Goal: Information Seeking & Learning: Learn about a topic

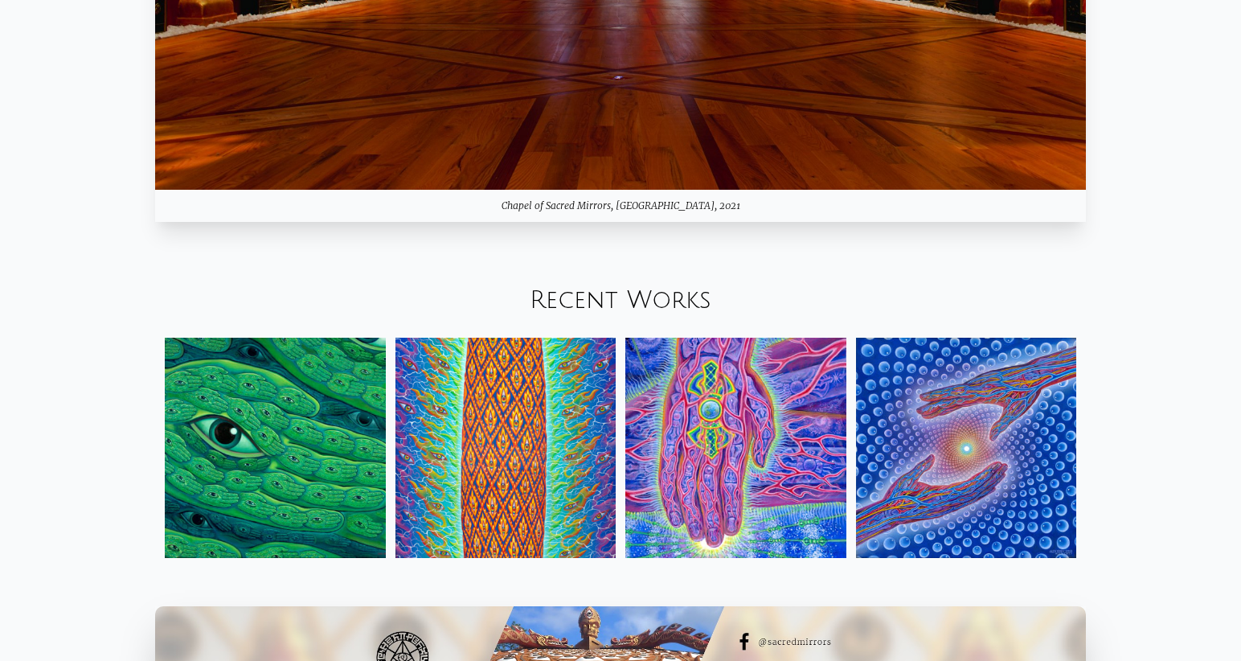
scroll to position [1929, 0]
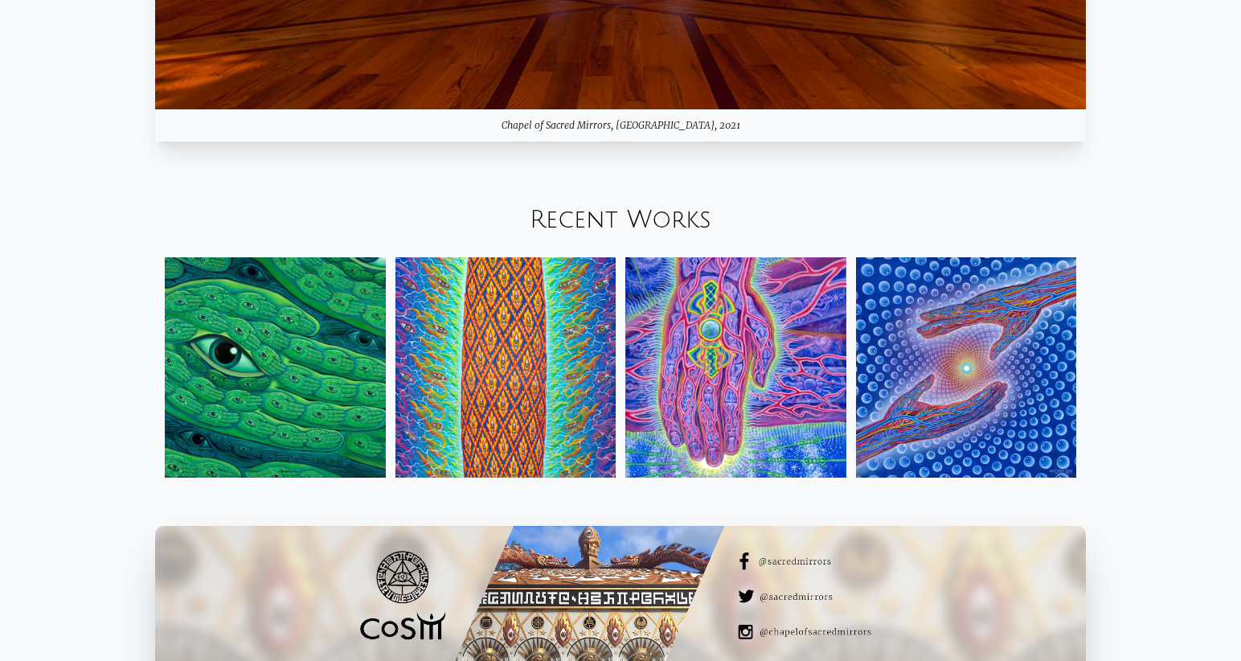
click at [481, 309] on img at bounding box center [505, 367] width 221 height 221
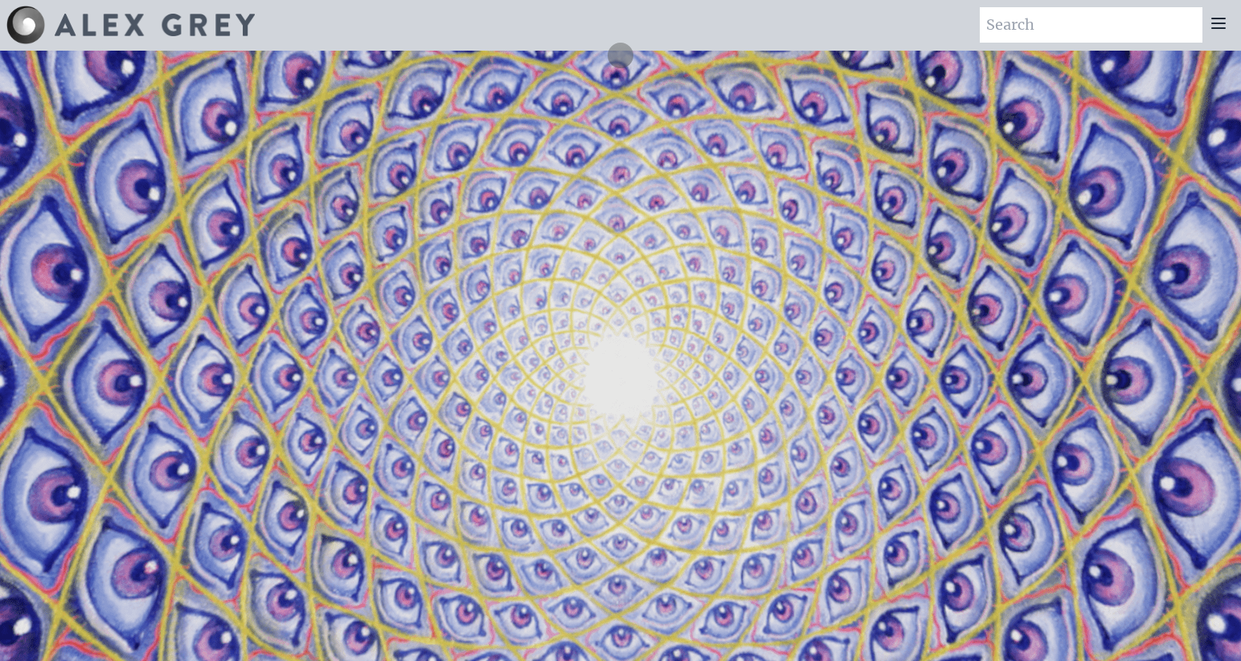
scroll to position [0, 0]
click at [1224, 27] on icon at bounding box center [1218, 23] width 19 height 19
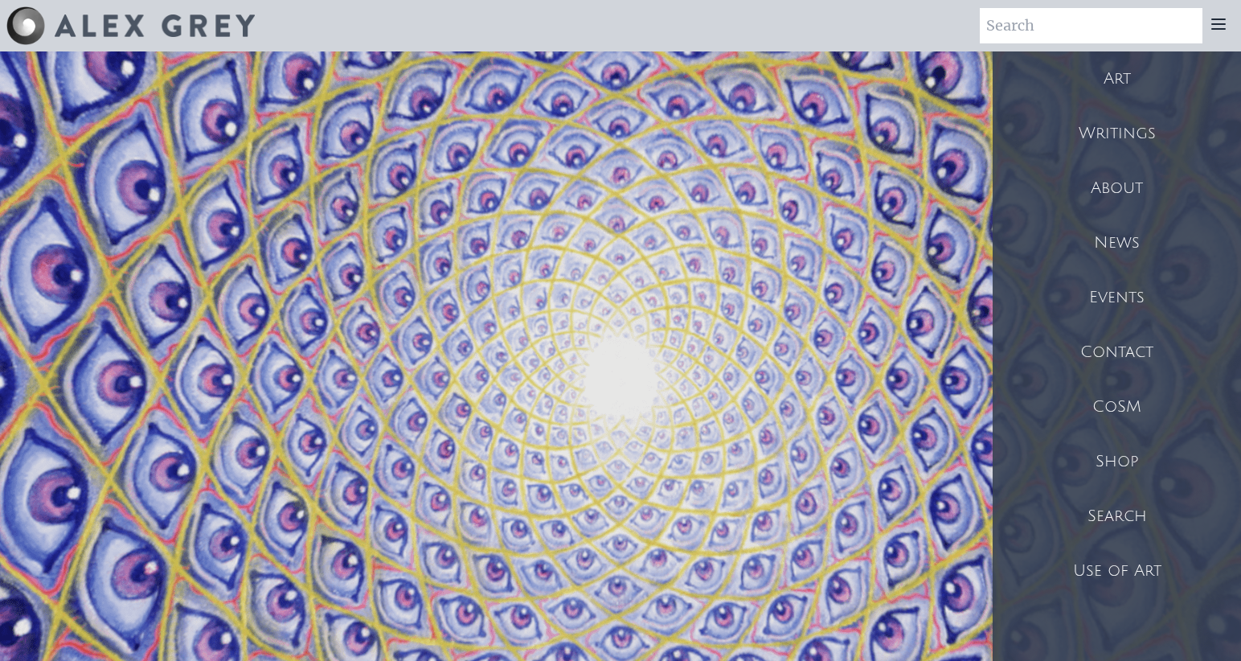
click at [1158, 153] on div "Writings" at bounding box center [1117, 133] width 248 height 55
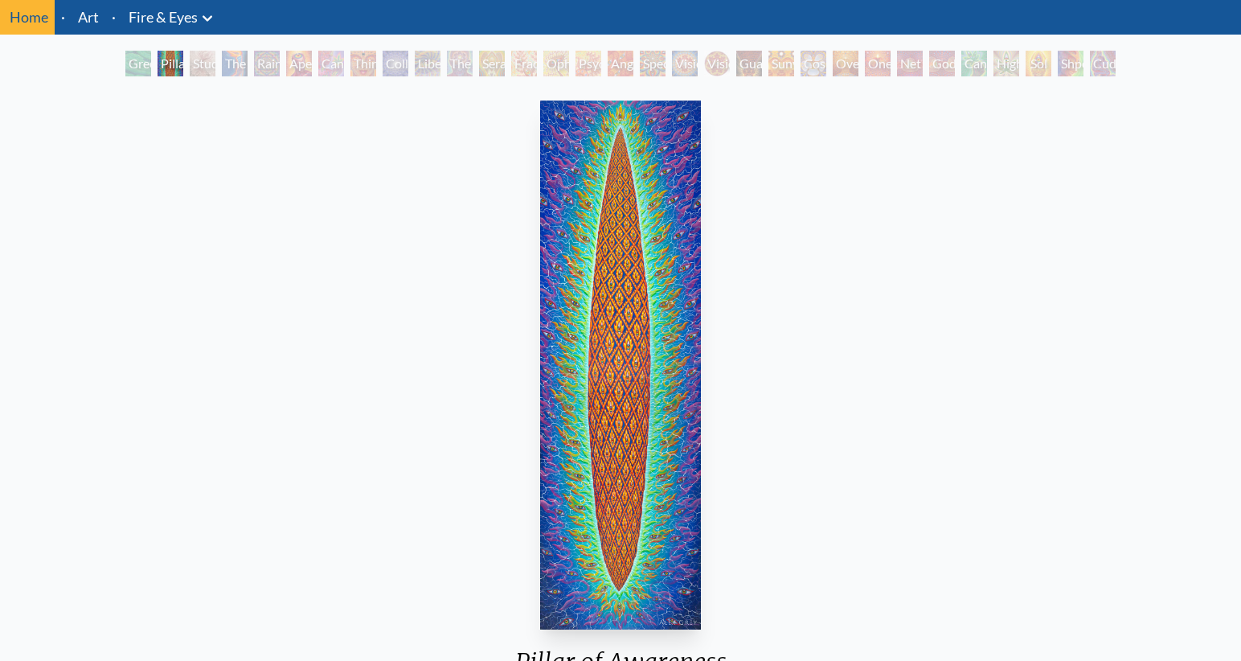
scroll to position [80, 0]
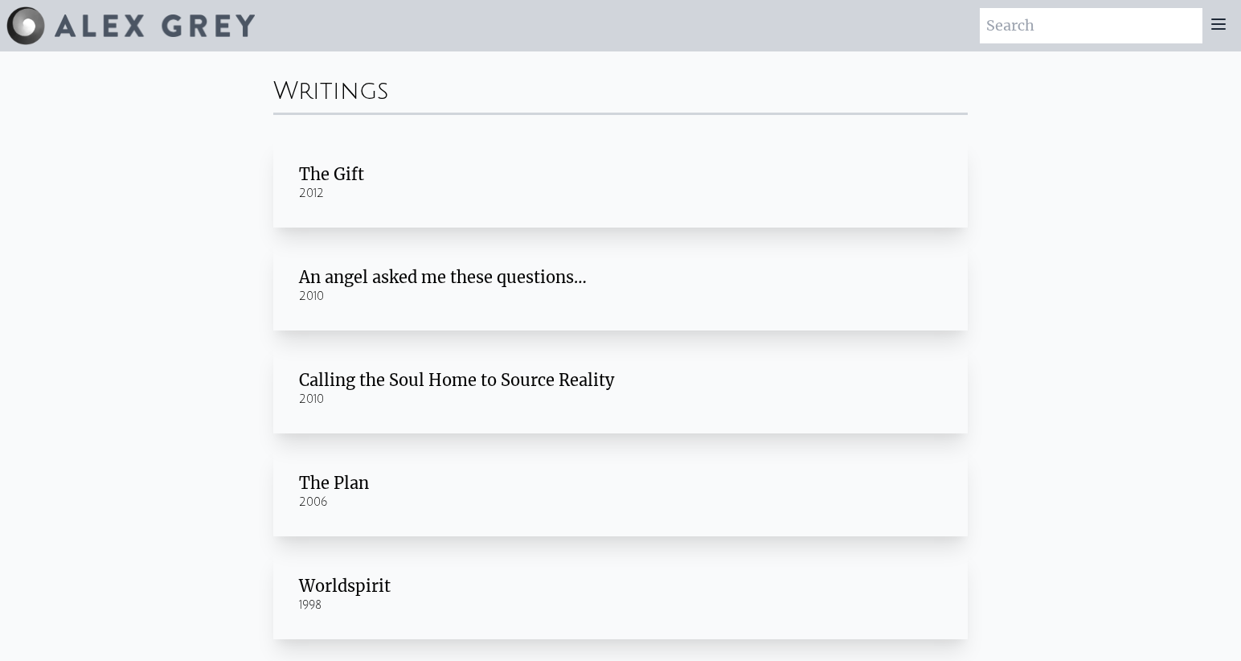
click at [1209, 26] on div at bounding box center [1219, 25] width 32 height 35
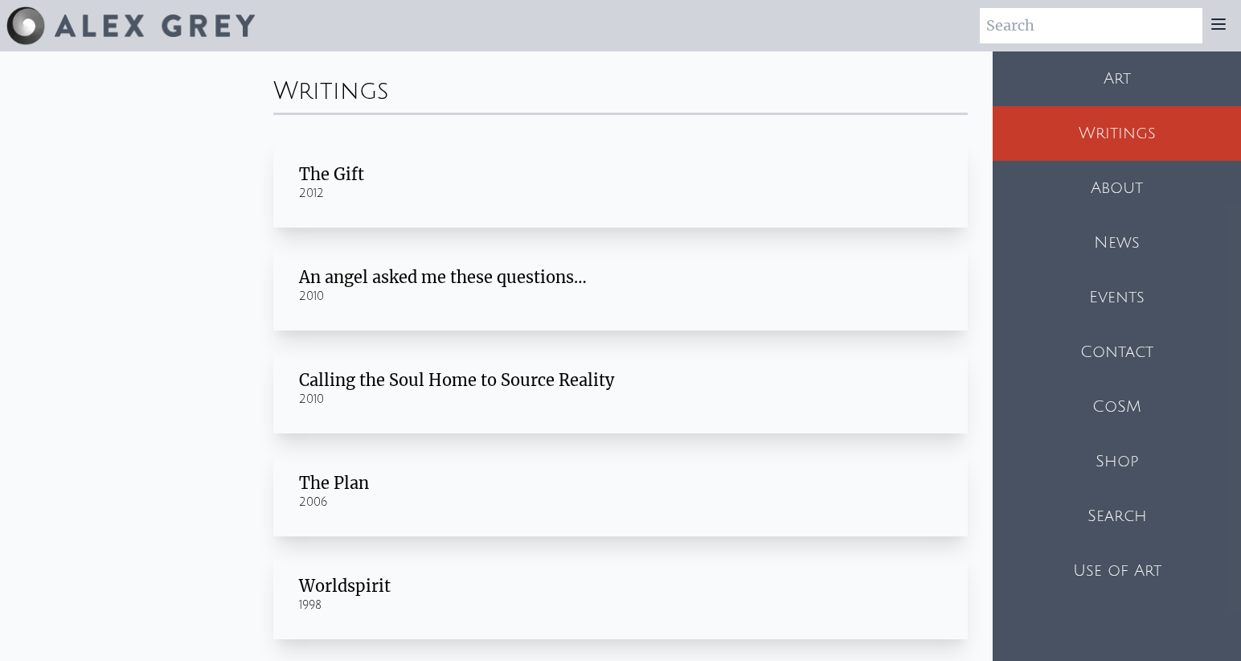
click at [1121, 408] on div "CoSM" at bounding box center [1117, 406] width 248 height 55
click at [1136, 81] on div "Art" at bounding box center [1117, 78] width 248 height 55
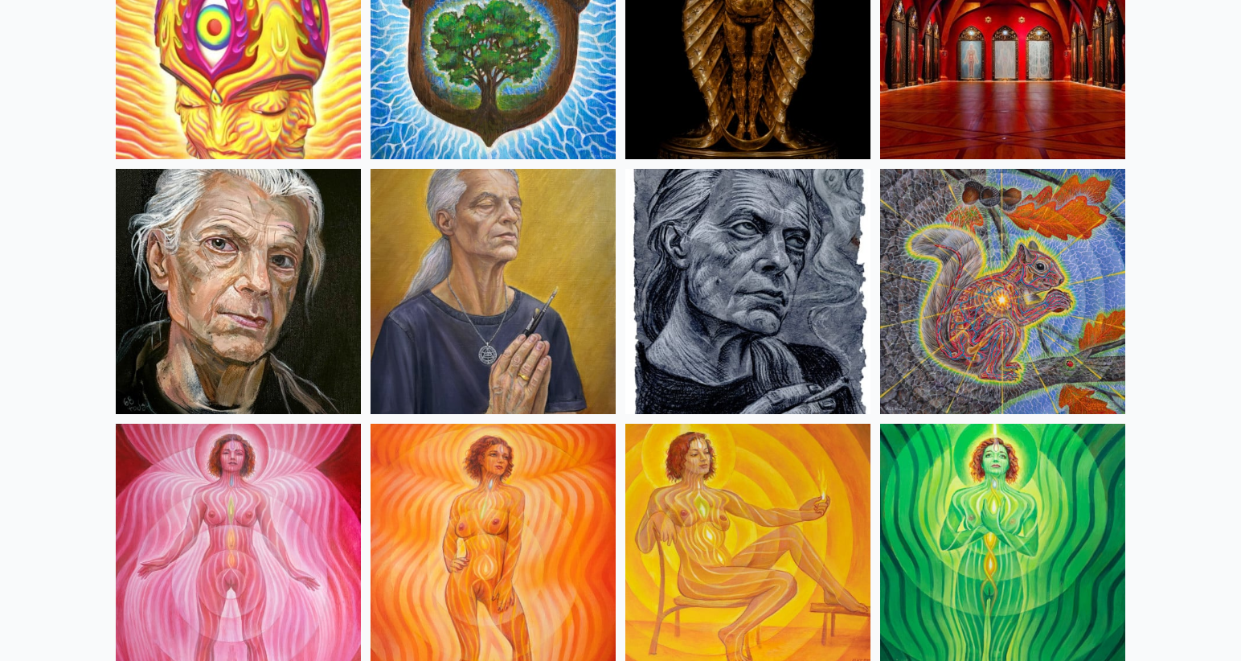
scroll to position [804, 0]
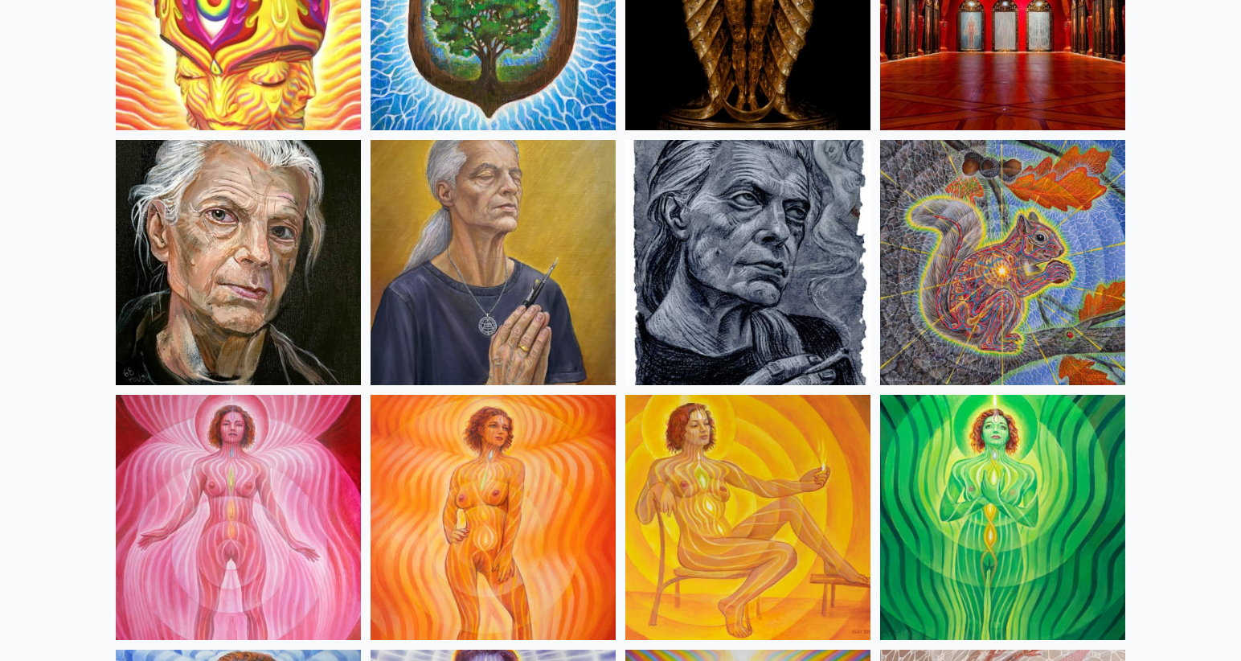
click at [305, 260] on img at bounding box center [238, 262] width 245 height 245
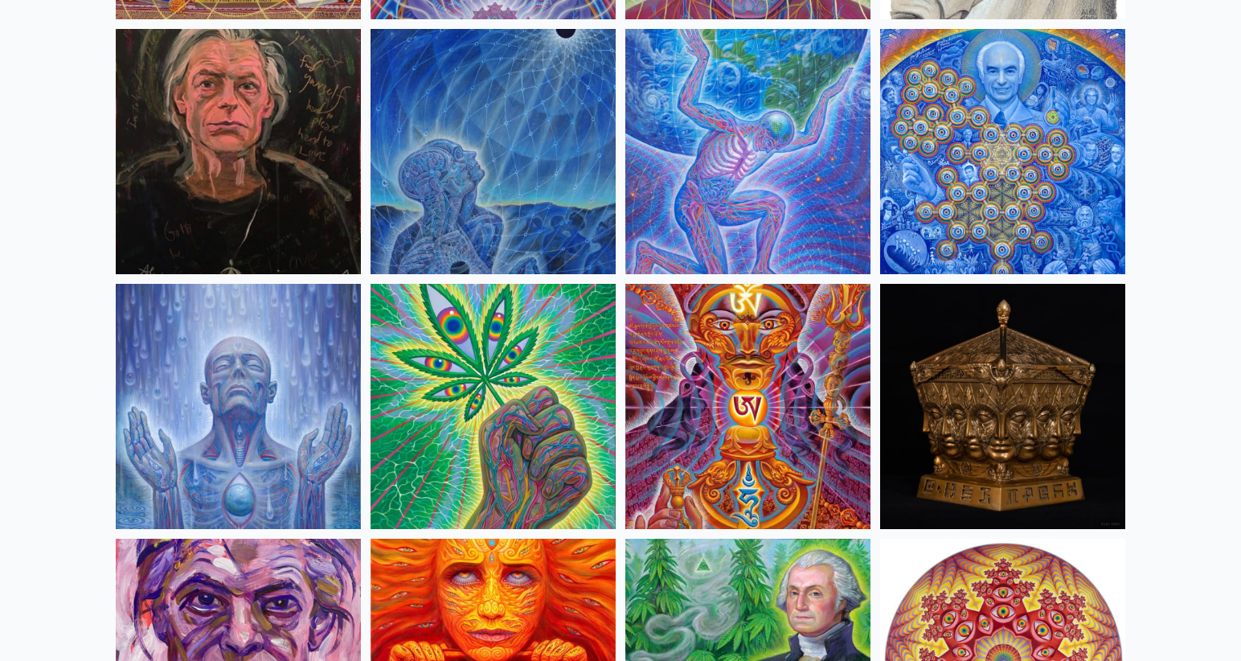
scroll to position [2251, 0]
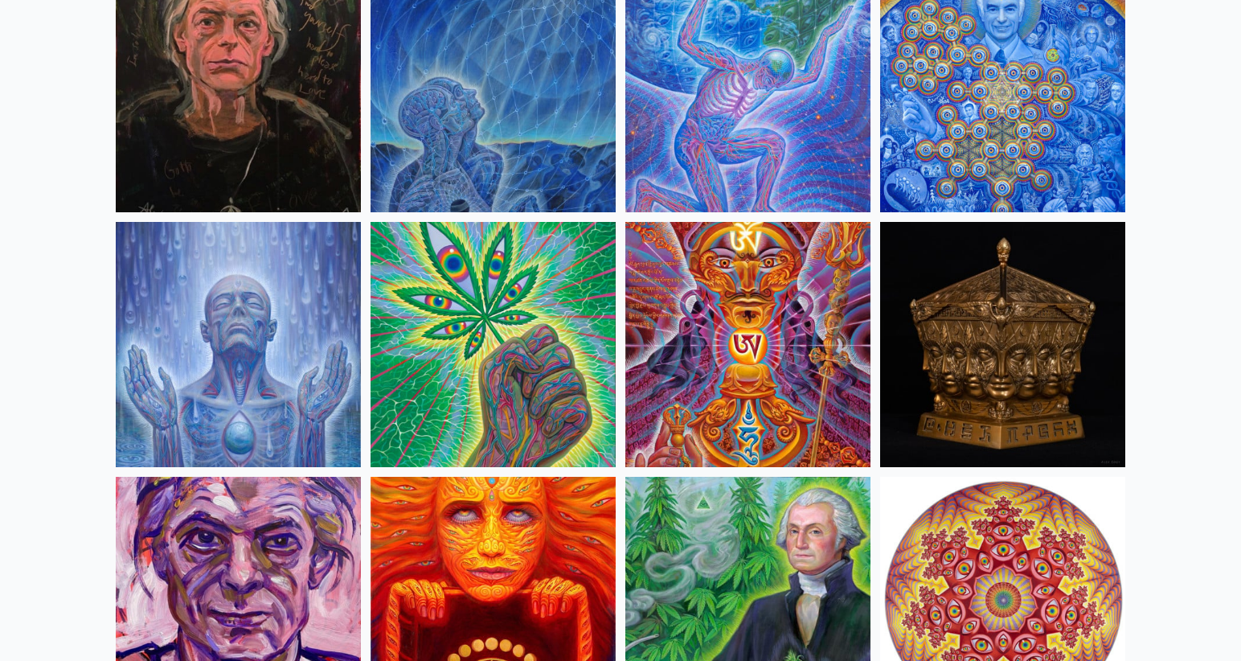
click at [685, 503] on img at bounding box center [747, 599] width 245 height 245
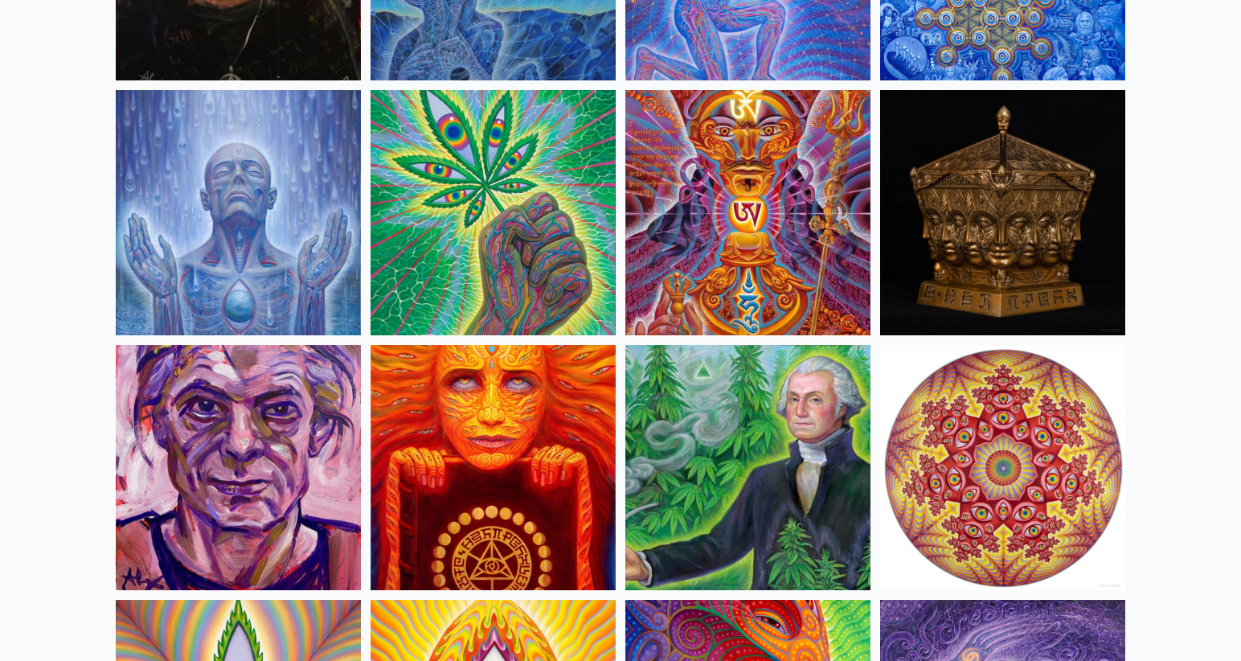
scroll to position [2412, 0]
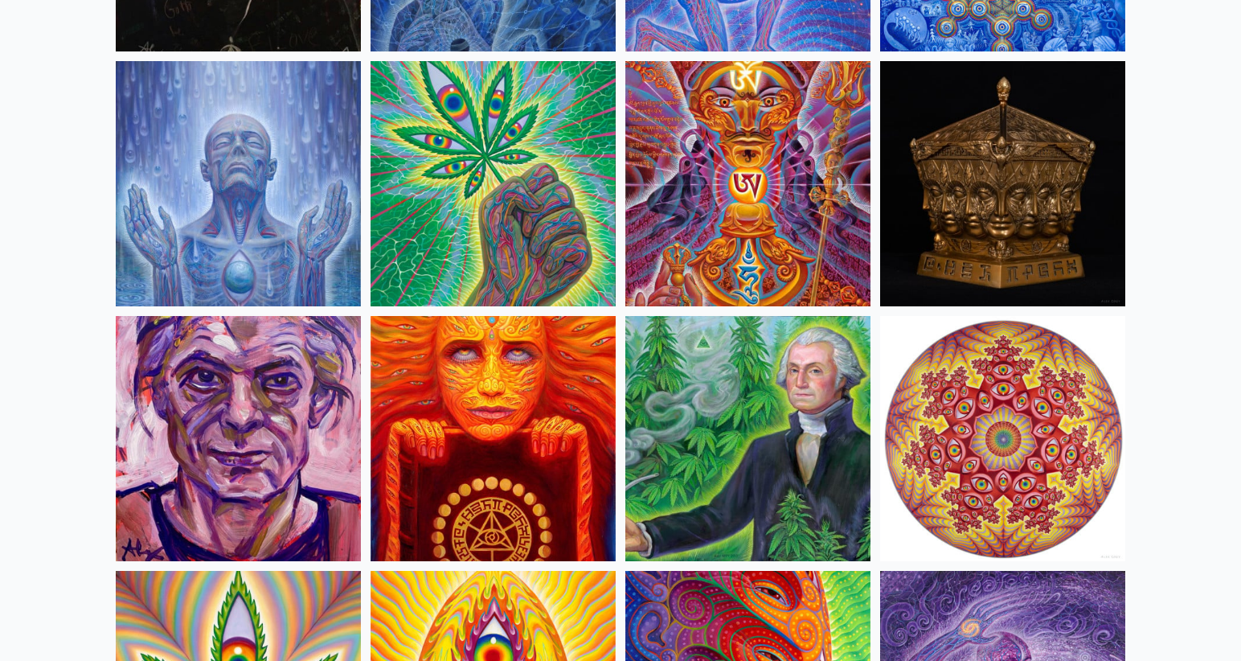
click at [469, 226] on img at bounding box center [493, 183] width 245 height 245
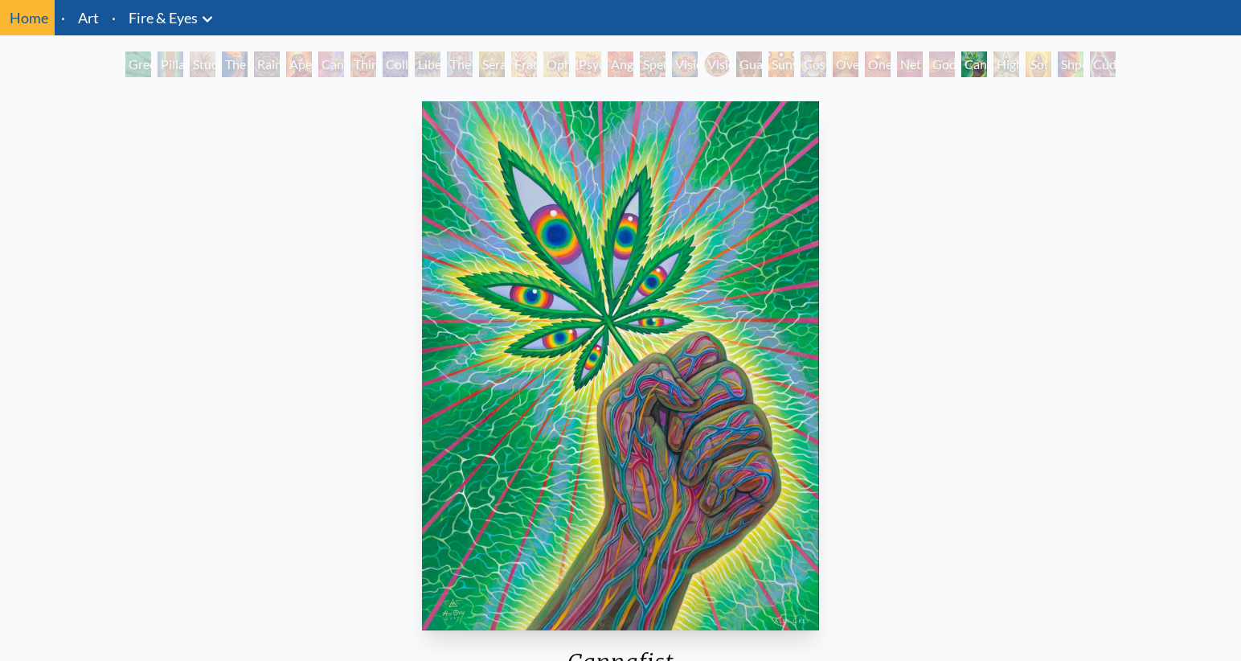
scroll to position [80, 0]
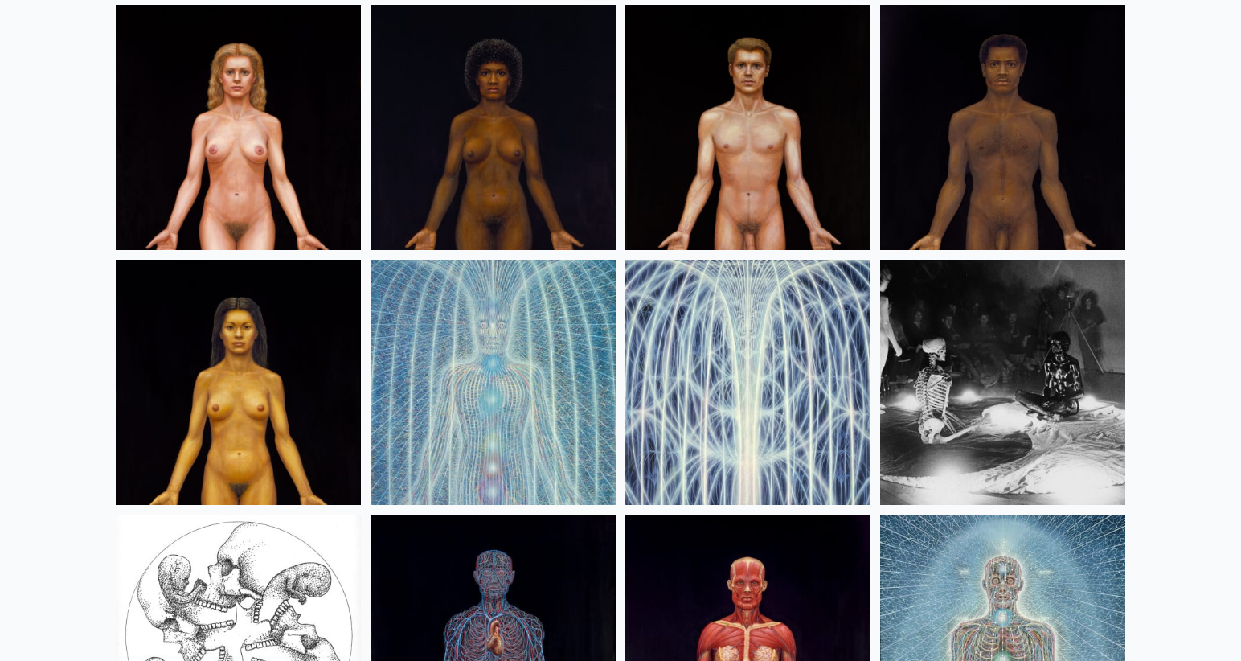
scroll to position [19292, 0]
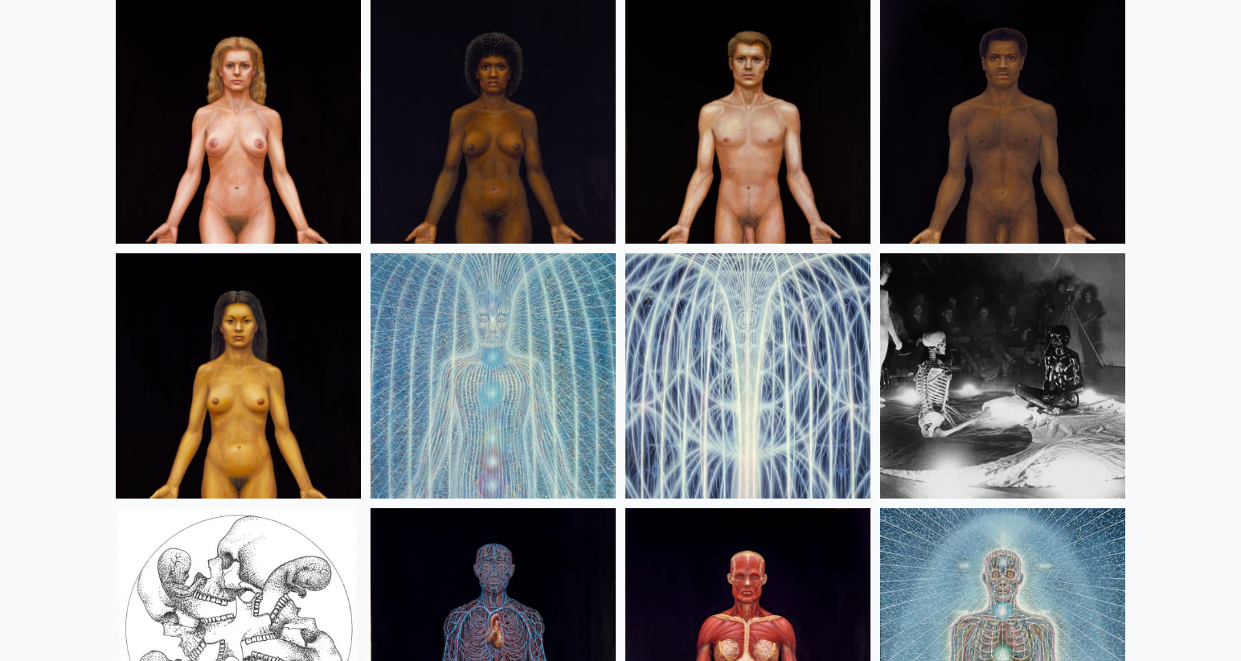
click at [766, 184] on img at bounding box center [747, 120] width 245 height 245
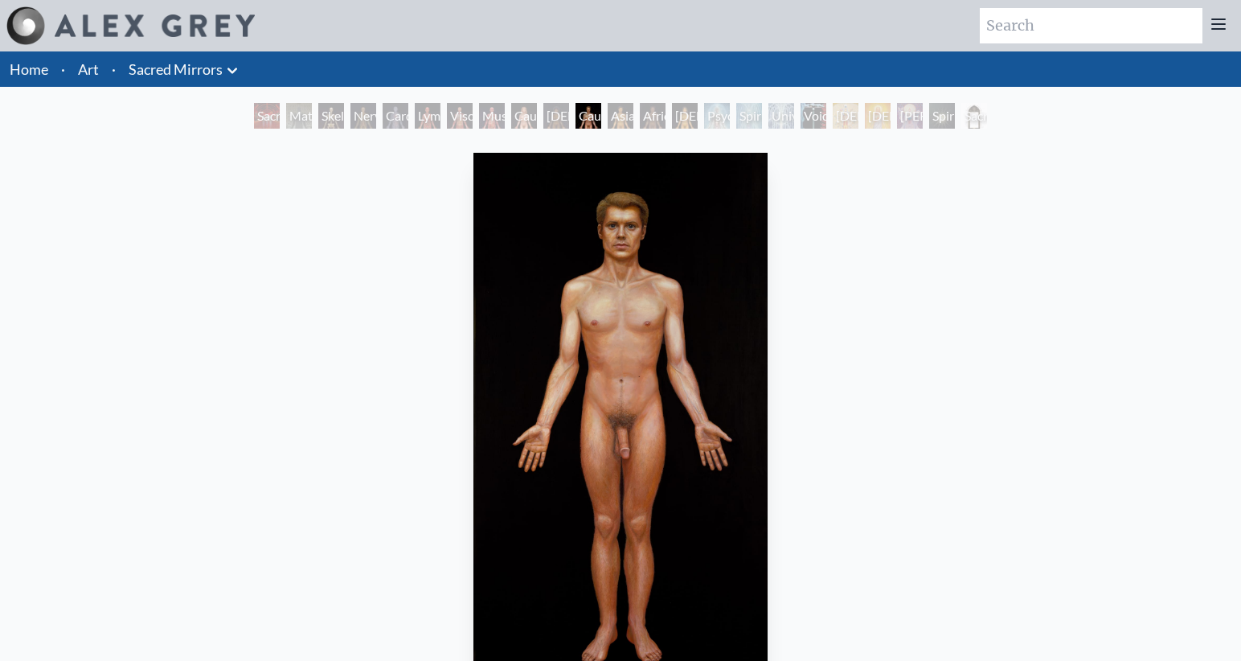
scroll to position [80, 0]
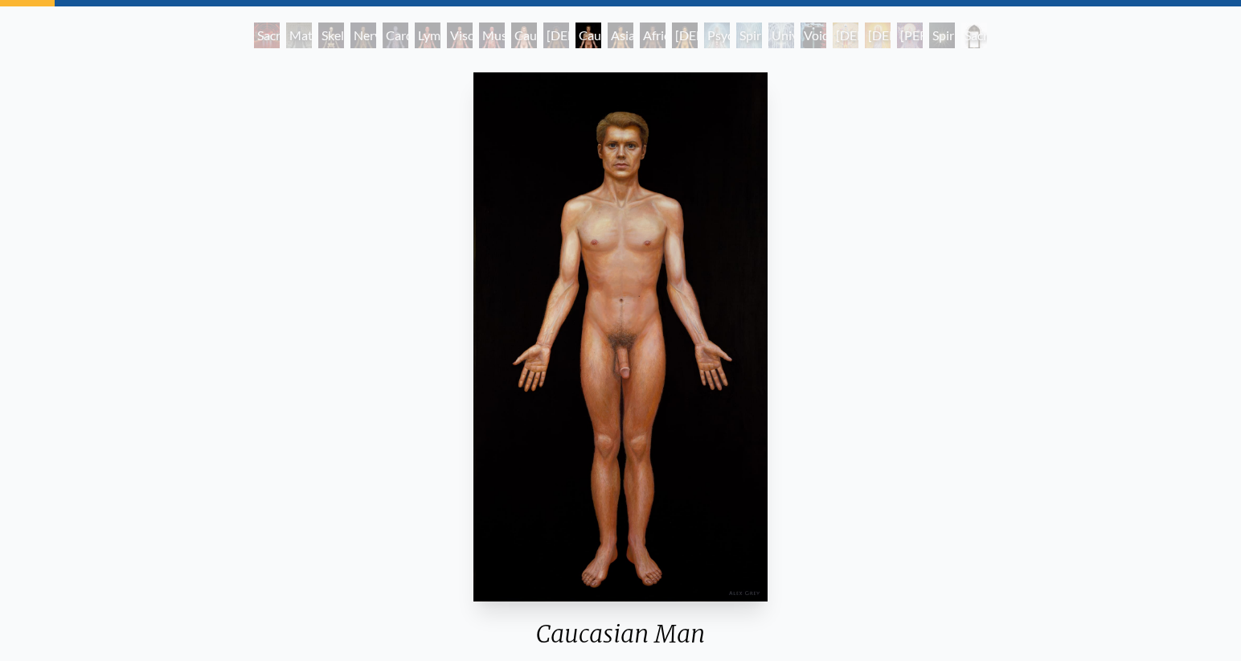
click at [649, 36] on div "African Man" at bounding box center [653, 36] width 26 height 26
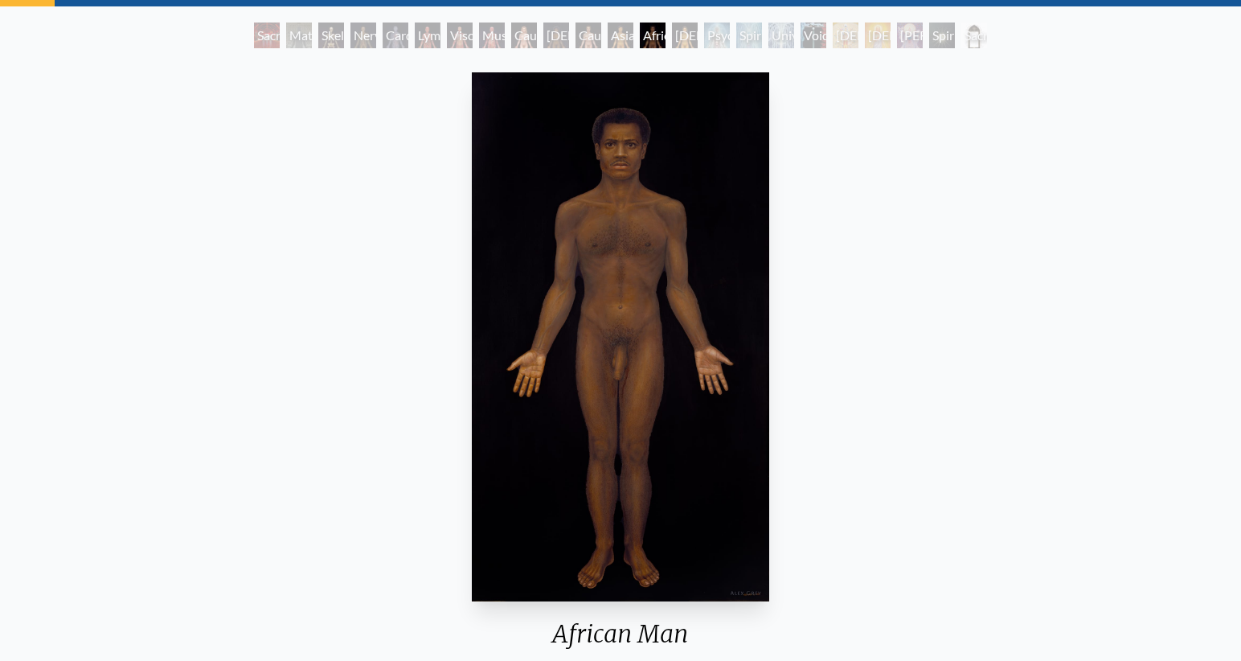
click at [633, 35] on div "Asian Man" at bounding box center [621, 36] width 26 height 26
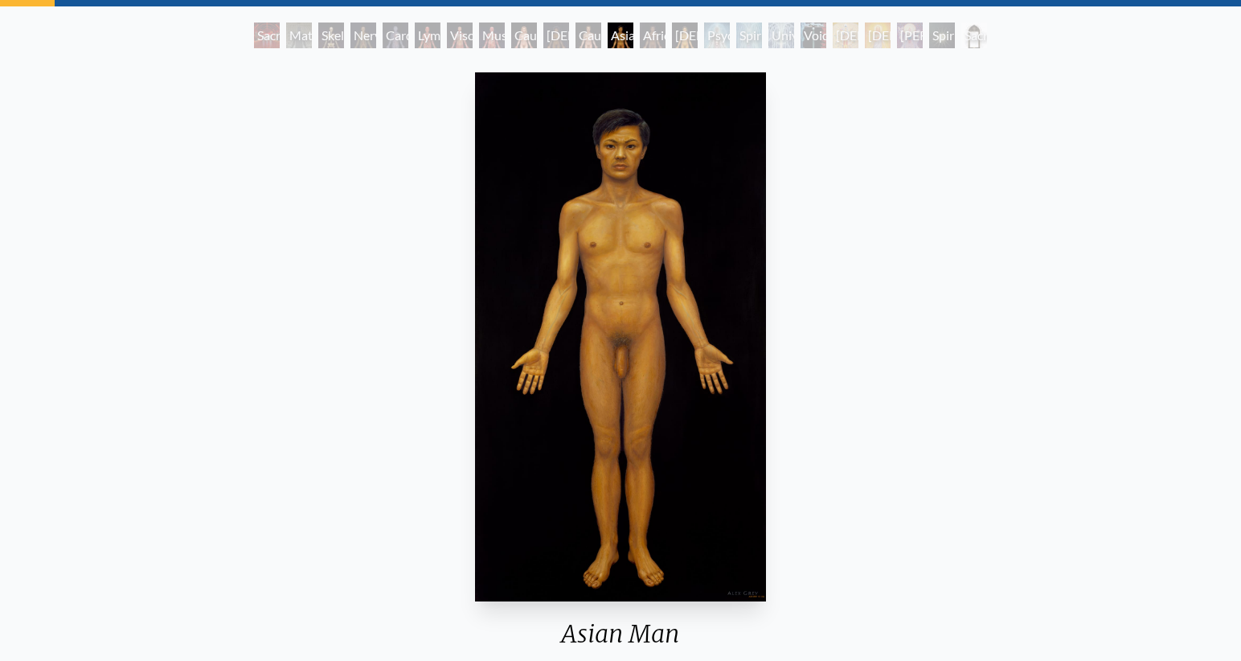
click at [698, 35] on div "Asian Woman" at bounding box center [685, 36] width 26 height 26
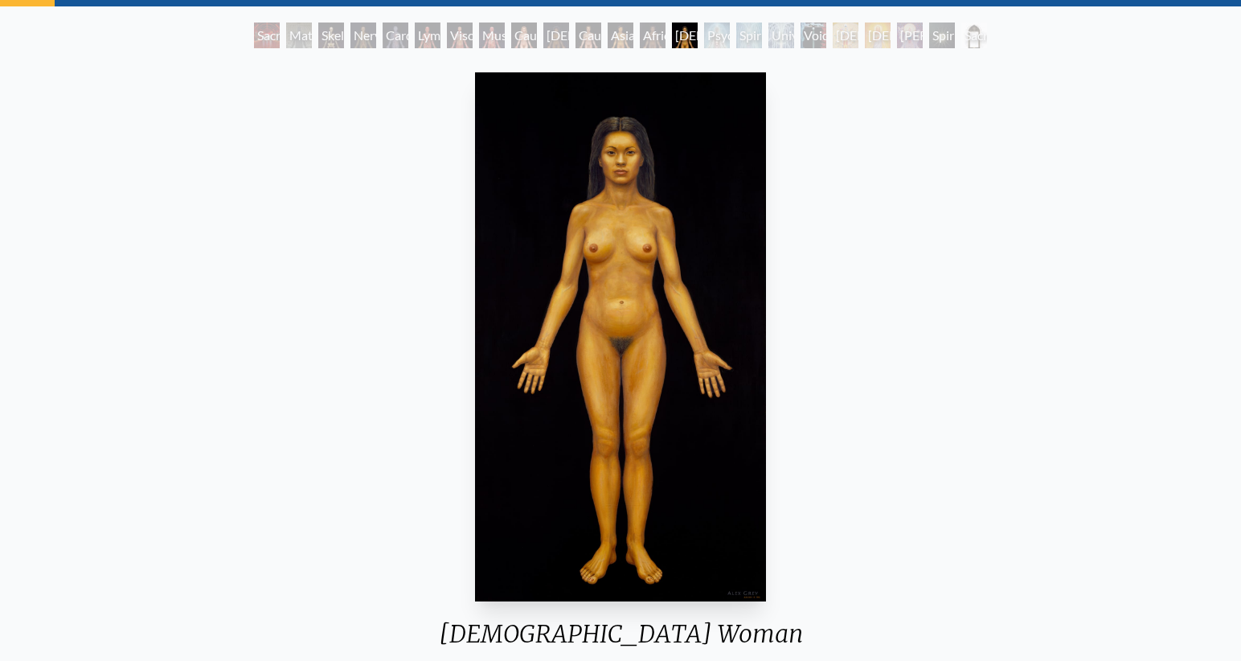
click at [503, 39] on div "Muscle System" at bounding box center [492, 36] width 26 height 26
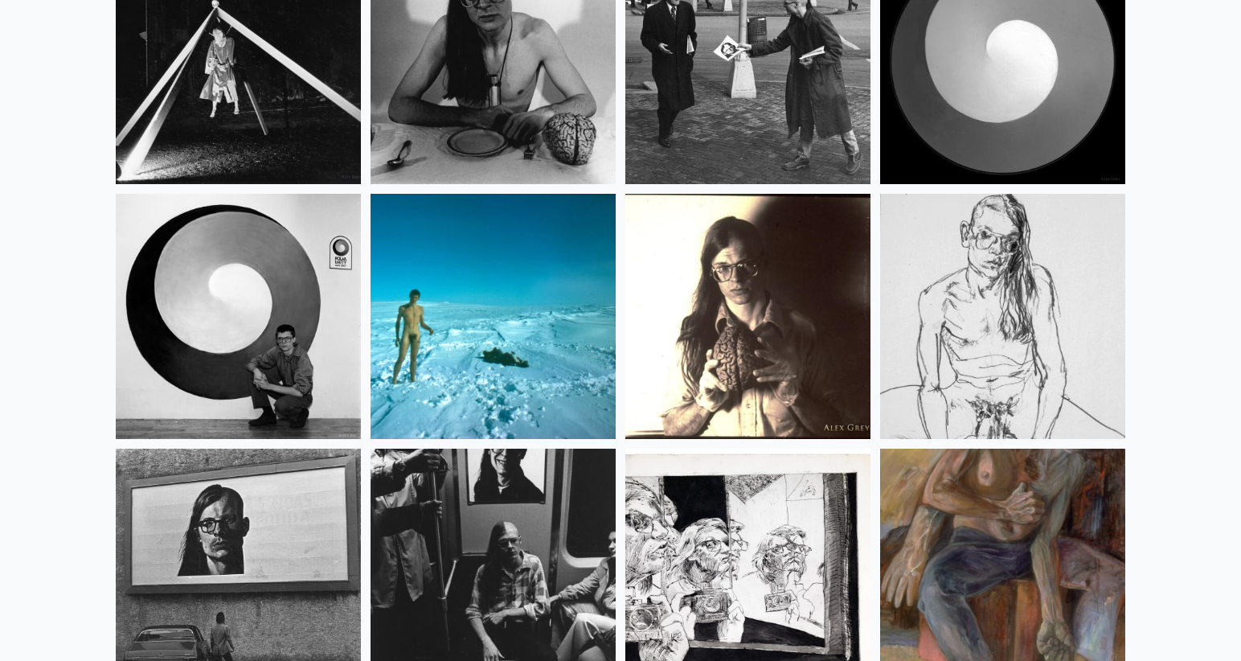
scroll to position [20739, 0]
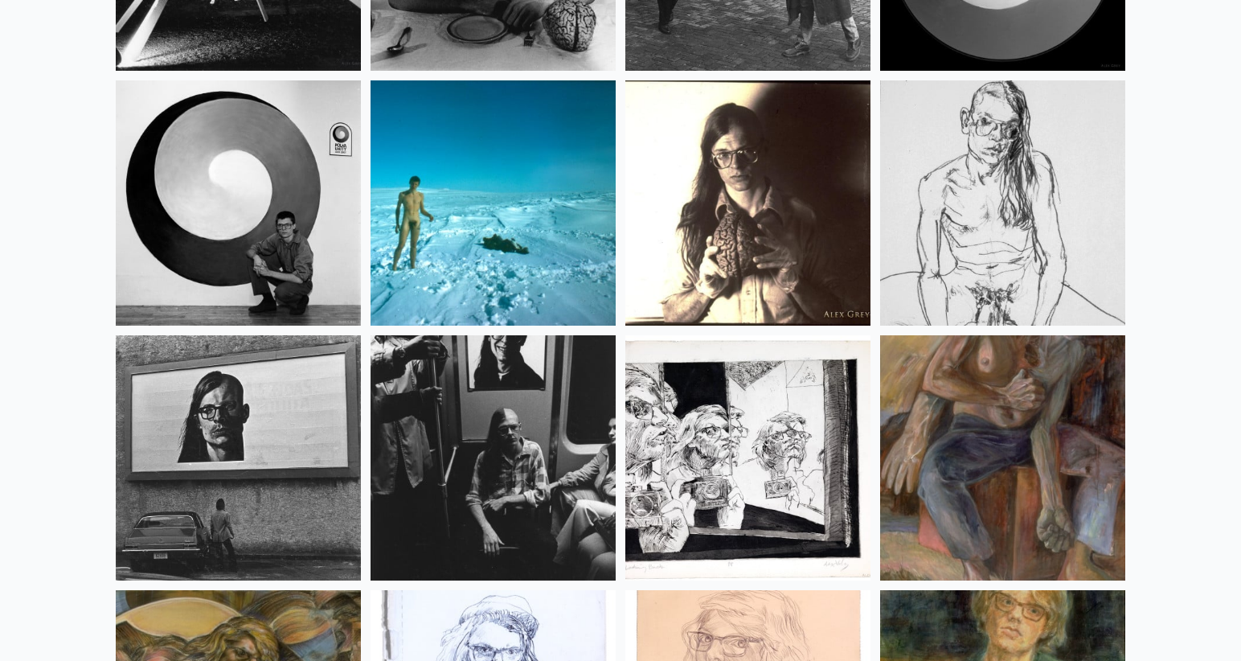
click at [519, 293] on img at bounding box center [493, 202] width 245 height 245
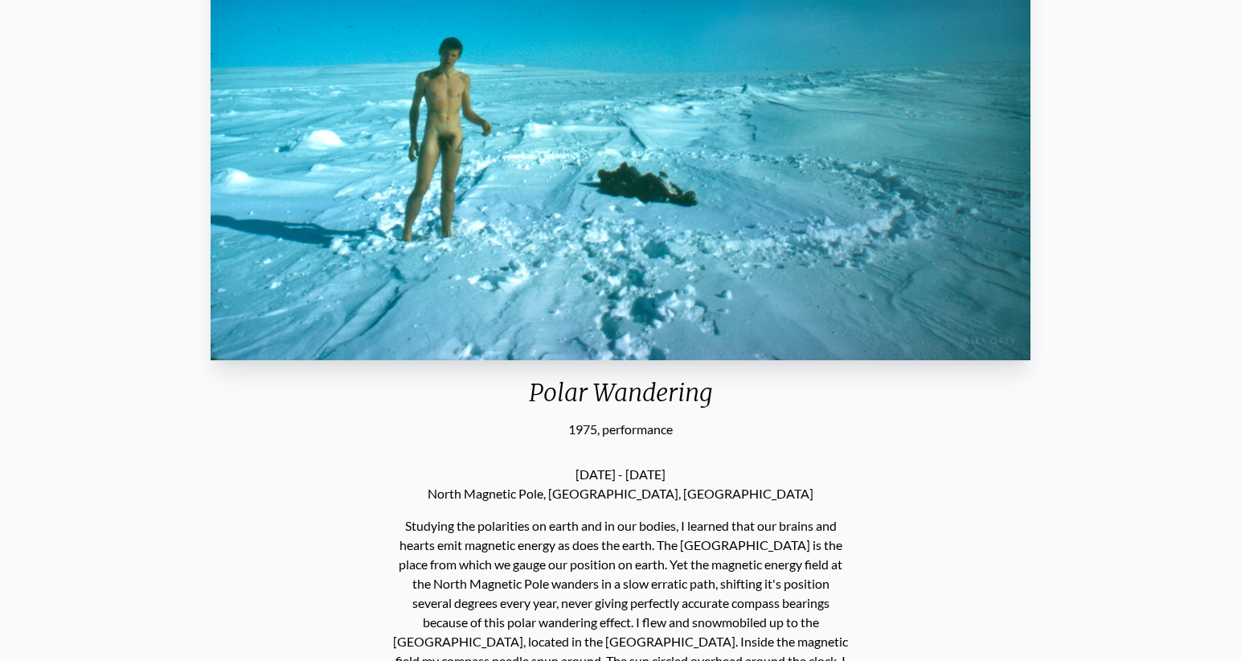
scroll to position [241, 0]
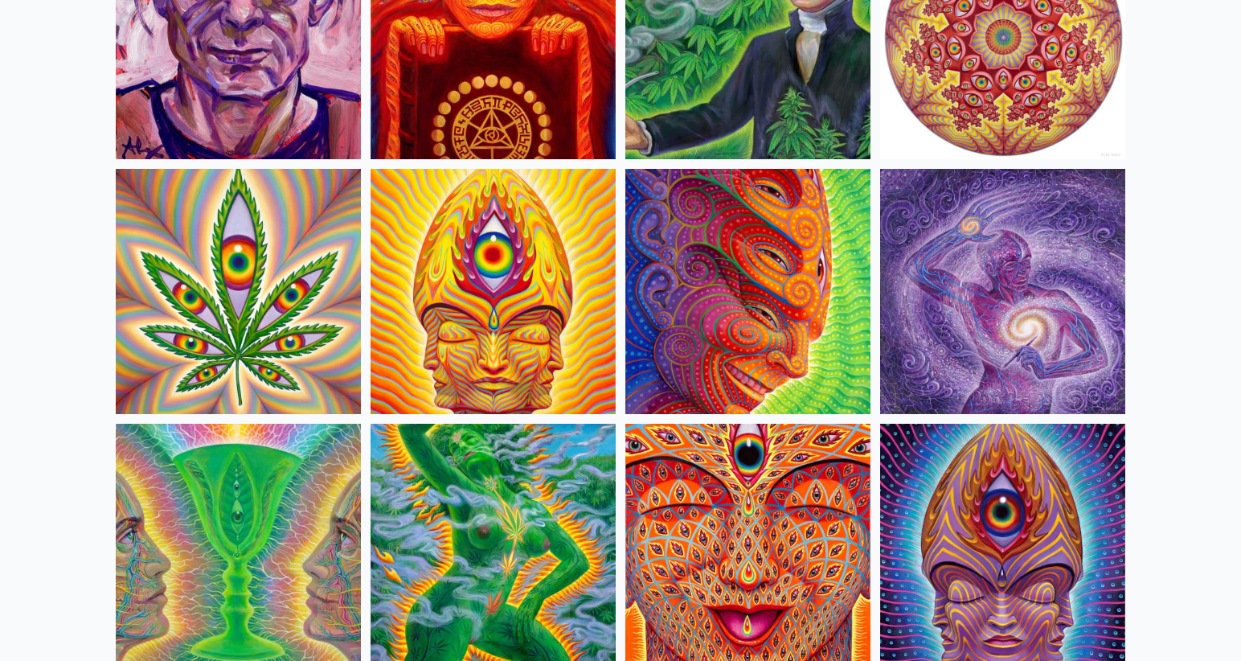
scroll to position [2894, 0]
